Goal: Transaction & Acquisition: Book appointment/travel/reservation

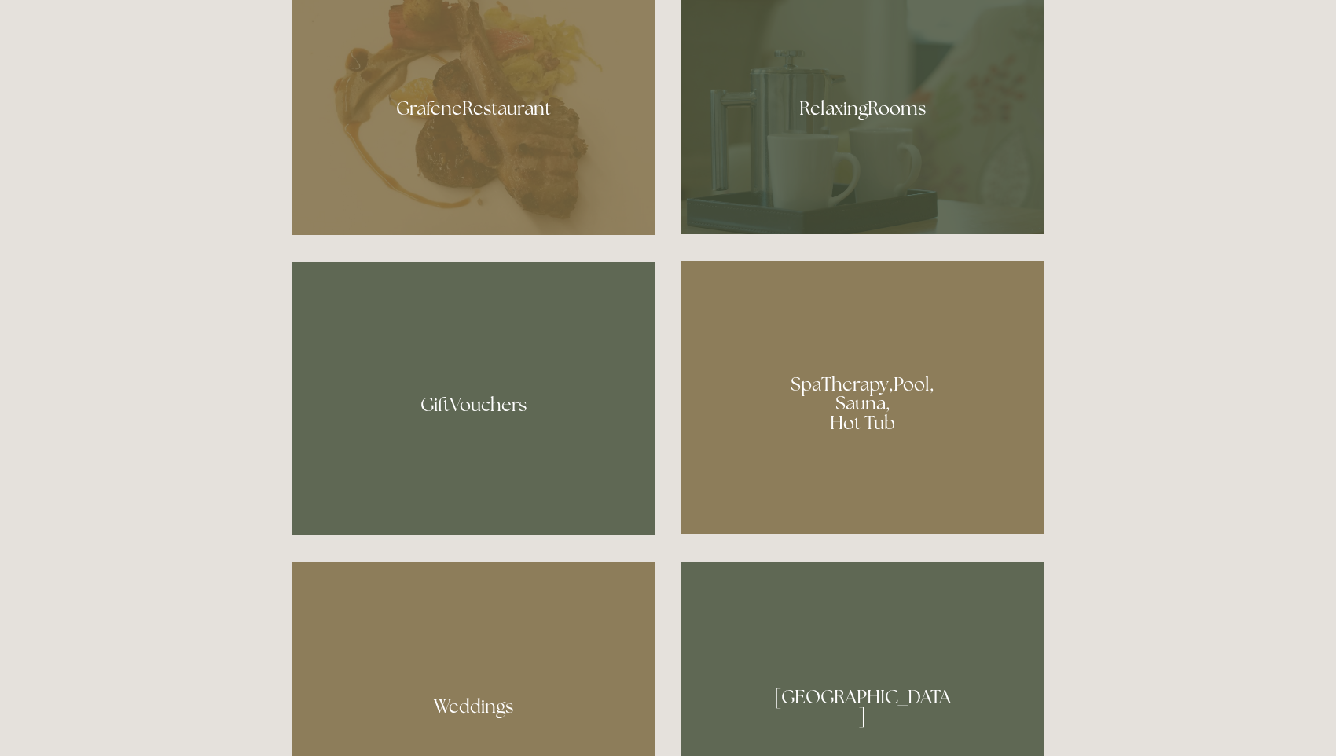
scroll to position [1151, 0]
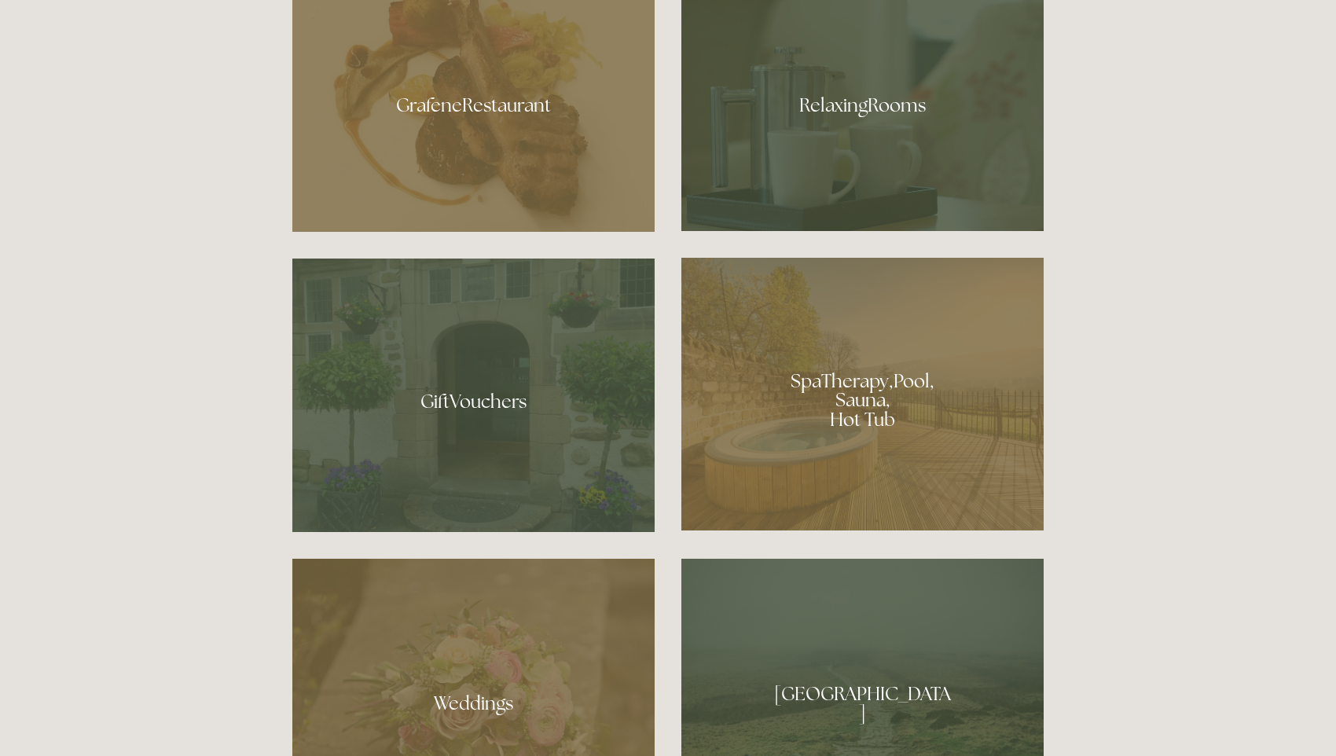
click at [828, 104] on div at bounding box center [862, 99] width 362 height 264
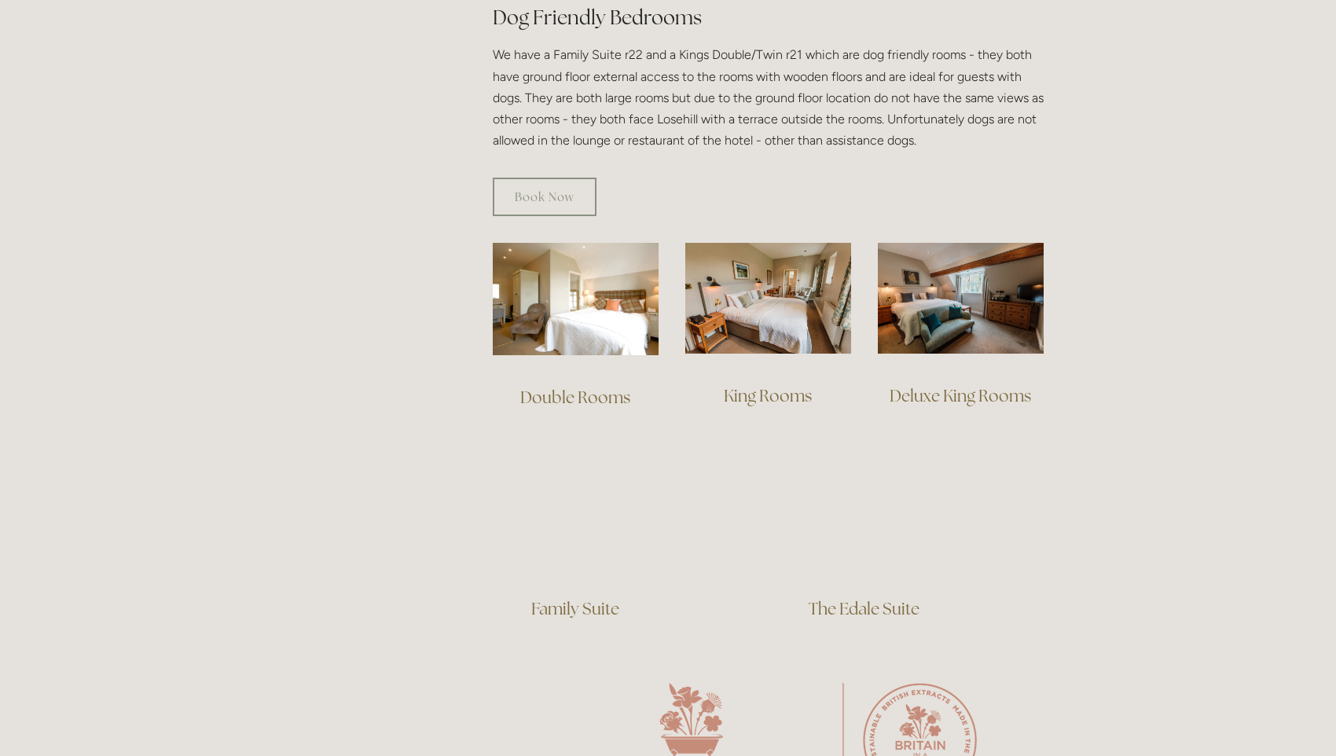
scroll to position [913, 0]
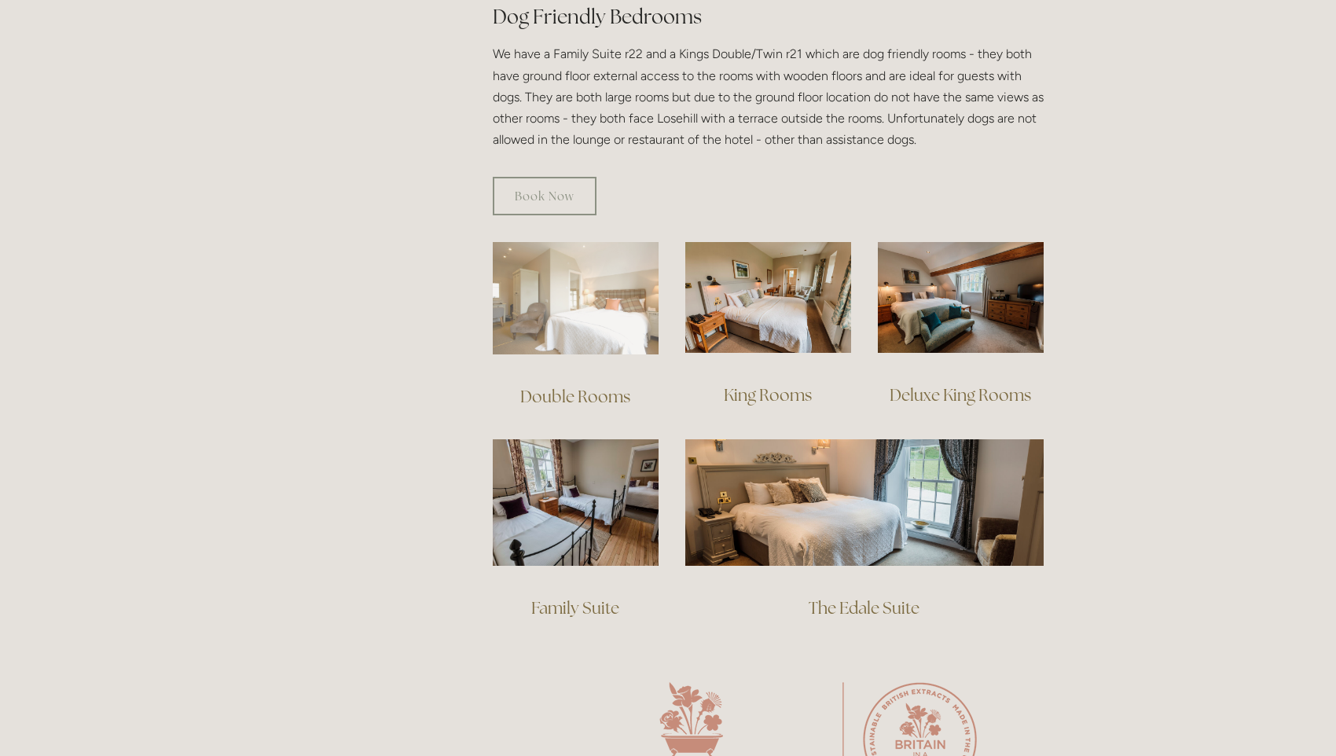
click at [597, 299] on img at bounding box center [576, 298] width 166 height 112
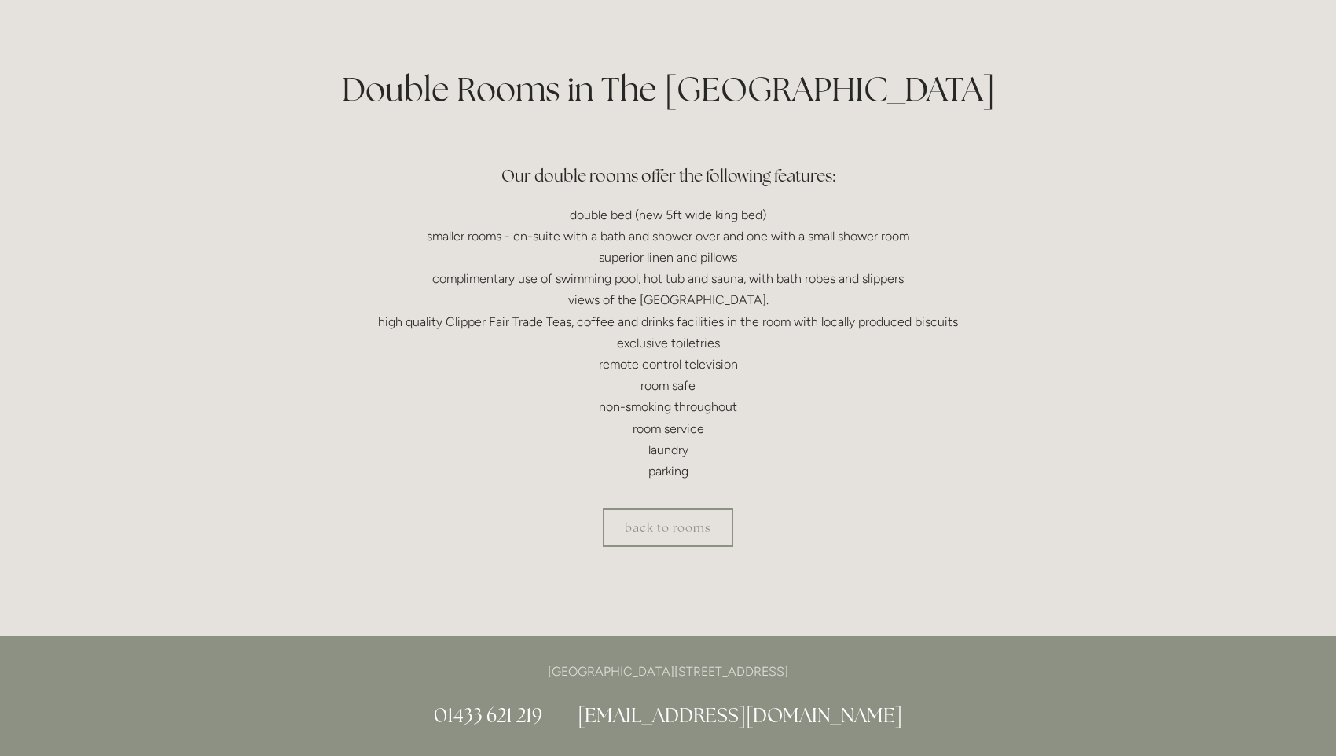
scroll to position [336, 0]
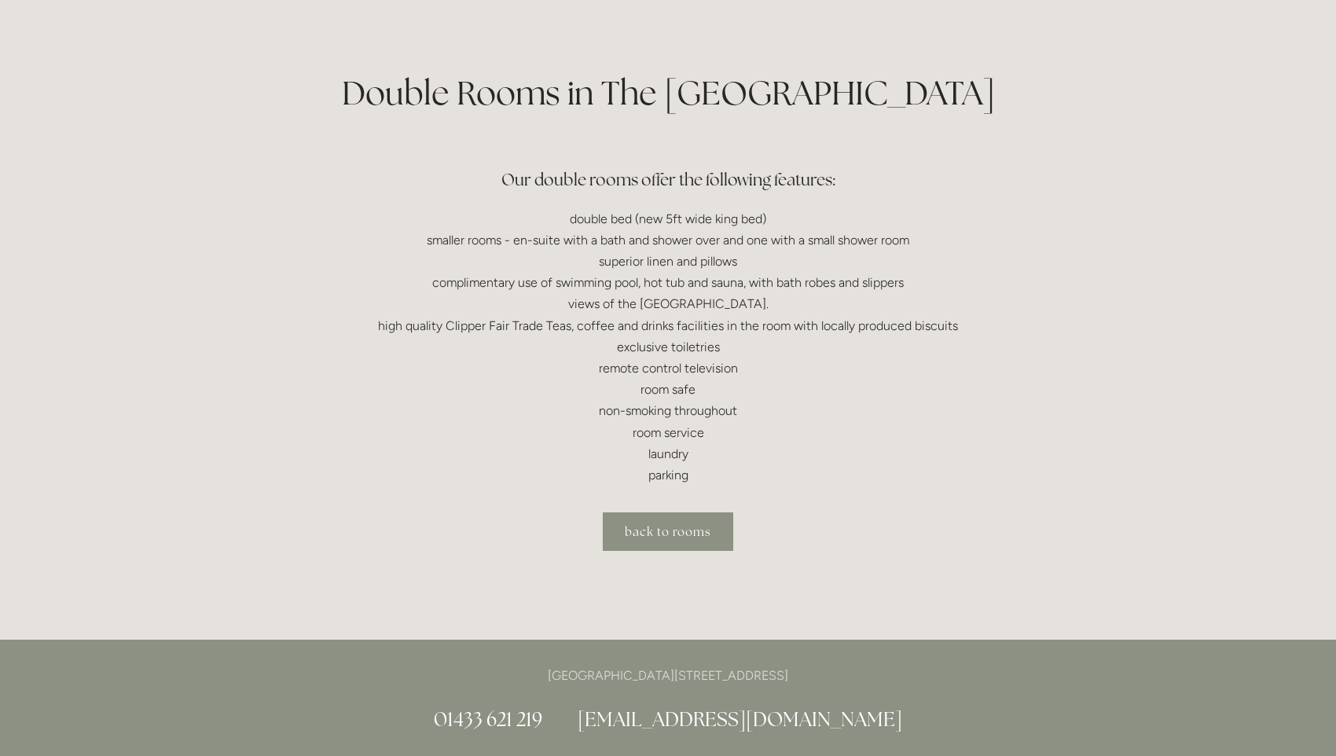
click at [669, 533] on link "back to rooms" at bounding box center [668, 531] width 130 height 39
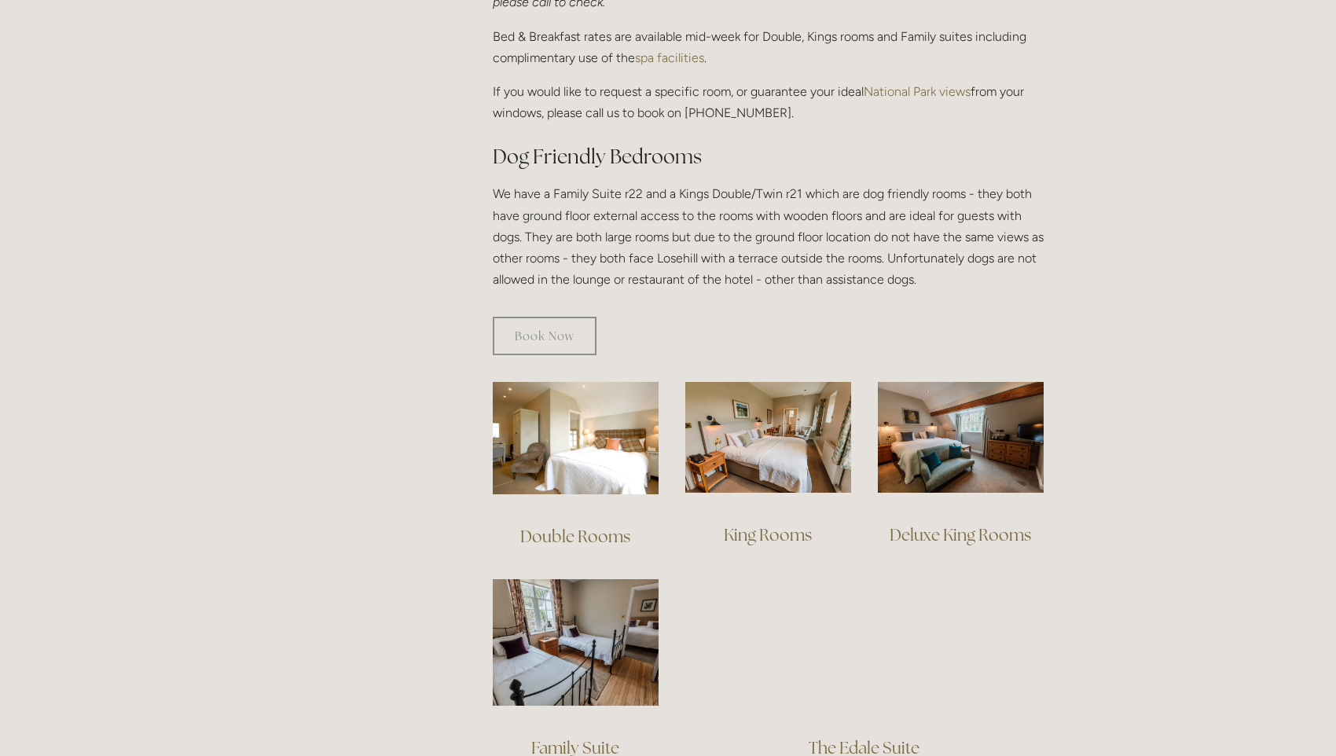
scroll to position [774, 0]
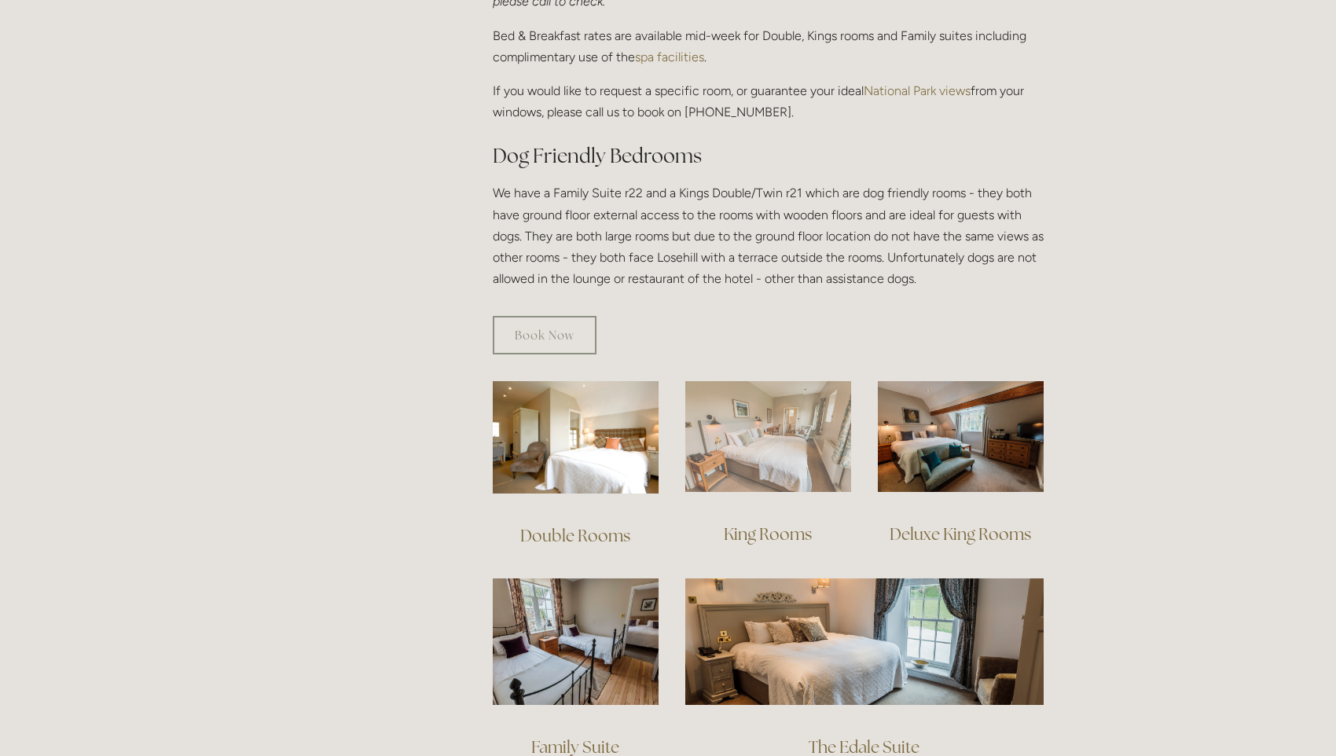
click at [763, 417] on img at bounding box center [768, 436] width 166 height 111
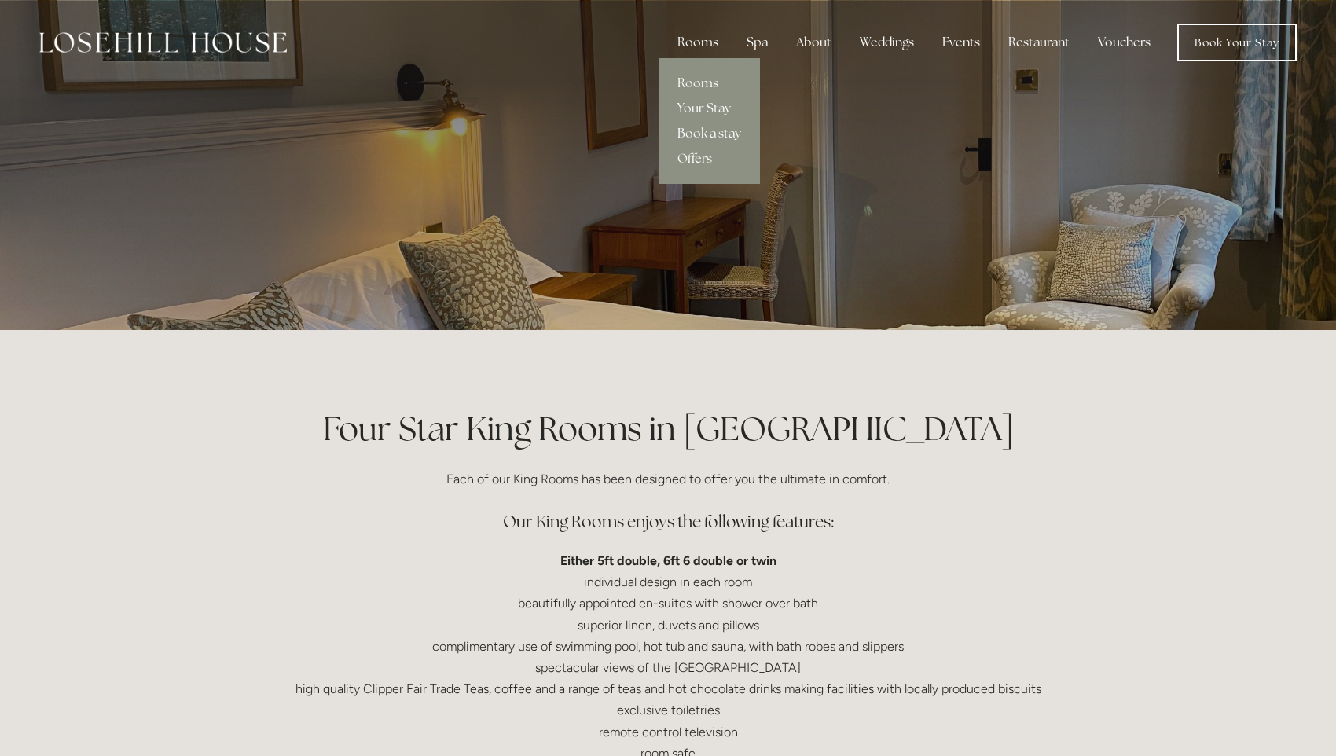
click at [698, 134] on link "Book a stay" at bounding box center [709, 133] width 101 height 25
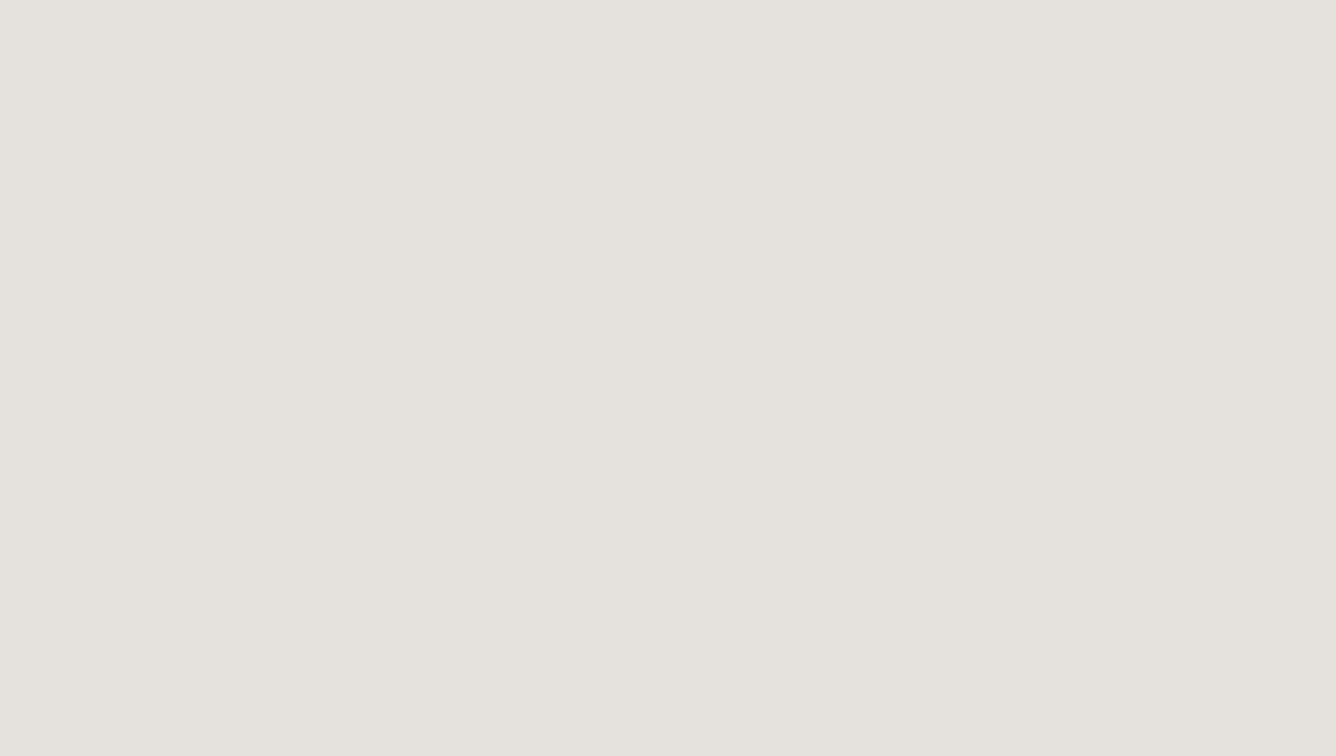
scroll to position [86, 1]
drag, startPoint x: 666, startPoint y: 319, endPoint x: 668, endPoint y: 357, distance: 37.8
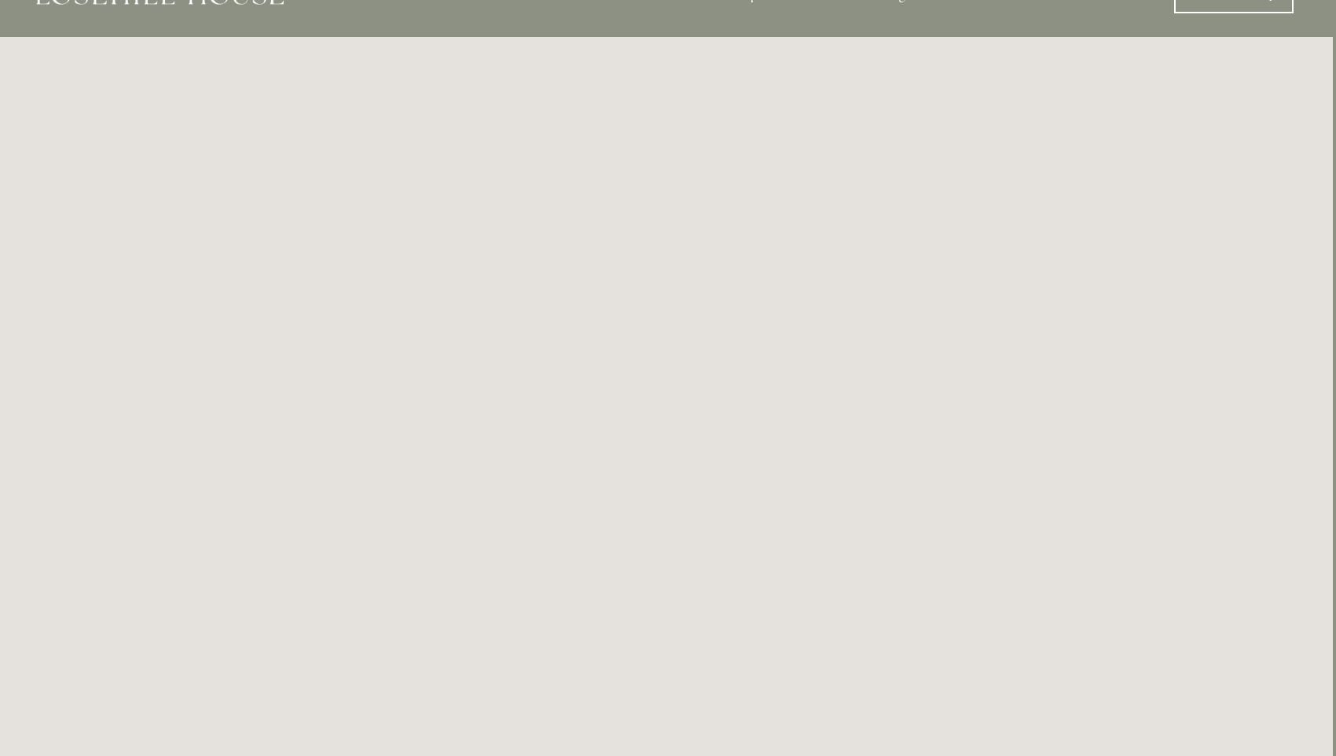
scroll to position [0, 3]
